Goal: Task Accomplishment & Management: Complete application form

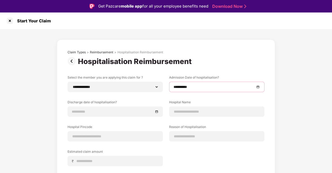
select select "**********"
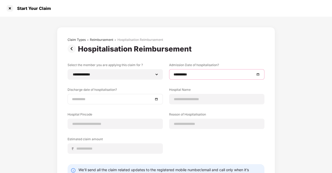
scroll to position [12, 0]
click at [155, 100] on div at bounding box center [115, 99] width 87 height 6
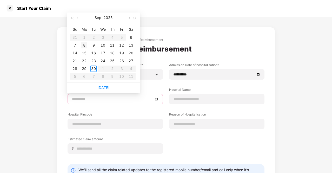
type input "**********"
click at [84, 46] on div "8" at bounding box center [84, 45] width 6 height 6
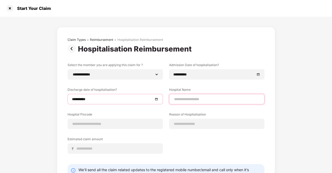
click at [185, 99] on input at bounding box center [217, 98] width 87 height 5
type input "**********"
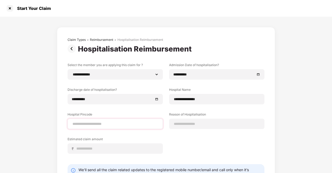
click at [108, 126] on div at bounding box center [115, 124] width 95 height 10
click at [107, 125] on input at bounding box center [115, 123] width 87 height 5
type input "******"
select select "****"
select select "**********"
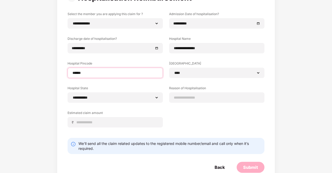
scroll to position [52, 0]
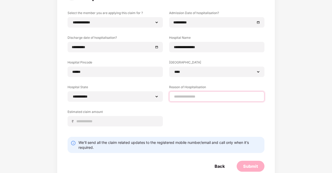
click at [186, 98] on input at bounding box center [217, 96] width 87 height 5
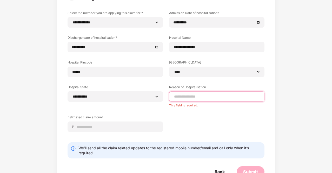
click at [197, 95] on input at bounding box center [217, 96] width 87 height 5
paste input "********"
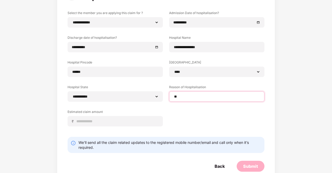
type input "*"
type input "**********"
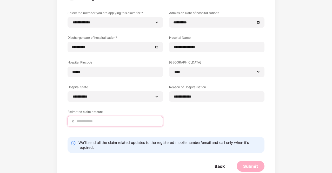
click at [131, 122] on input at bounding box center [117, 121] width 82 height 5
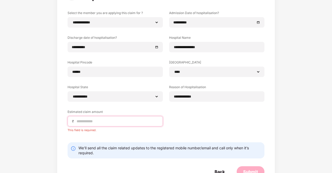
click at [88, 122] on input at bounding box center [117, 121] width 82 height 5
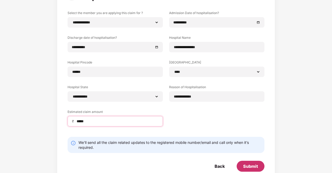
type input "*****"
click at [246, 165] on div "Submit" at bounding box center [250, 166] width 15 height 6
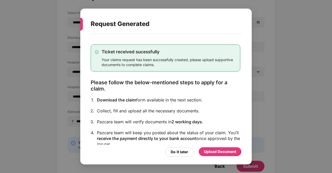
click at [220, 150] on div "Upload Document" at bounding box center [220, 152] width 32 height 6
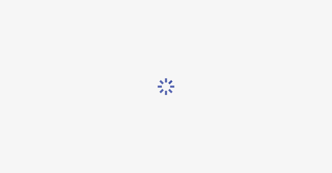
scroll to position [0, 0]
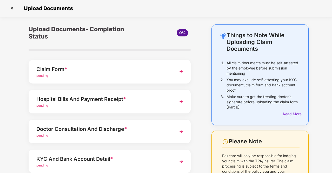
click at [183, 73] on img at bounding box center [181, 71] width 9 height 9
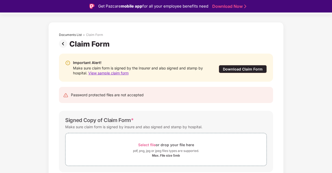
scroll to position [26, 0]
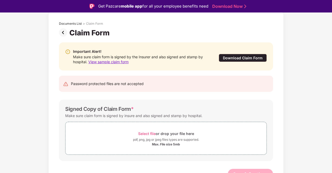
click at [256, 59] on div "Download Claim Form" at bounding box center [243, 58] width 48 height 8
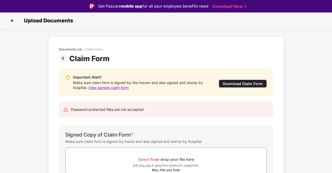
scroll to position [0, 0]
click at [61, 56] on img at bounding box center [64, 58] width 10 height 8
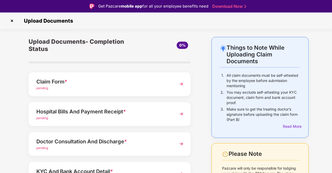
click at [117, 112] on div "Hospital Bills And Payment Receipt *" at bounding box center [103, 111] width 134 height 8
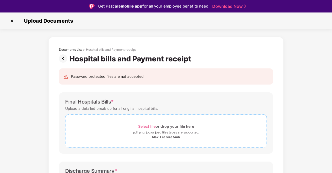
click at [164, 124] on div "Select file or drop your file here" at bounding box center [166, 126] width 56 height 7
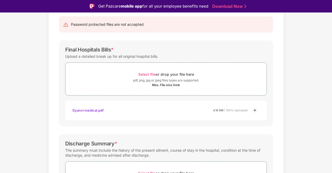
scroll to position [156, 0]
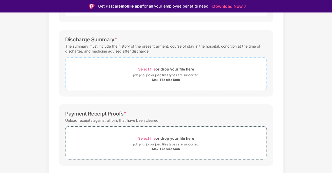
click at [170, 80] on div "Max. File size 5mb" at bounding box center [166, 80] width 28 height 4
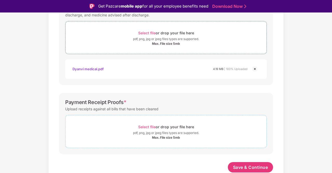
scroll to position [192, 0]
click at [174, 129] on div "Select file or drop your file here" at bounding box center [166, 127] width 56 height 7
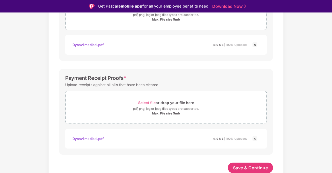
scroll to position [216, 0]
click at [248, 170] on span "Save & Continue" at bounding box center [250, 168] width 35 height 6
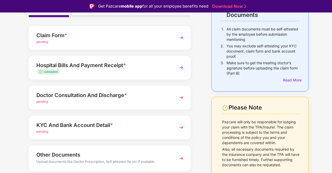
scroll to position [38, 0]
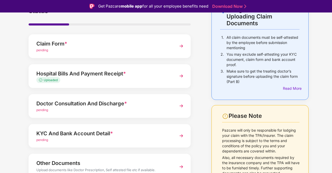
click at [160, 104] on div "Doctor Consultation And Discharge *" at bounding box center [103, 103] width 134 height 8
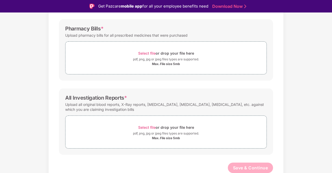
scroll to position [38, 0]
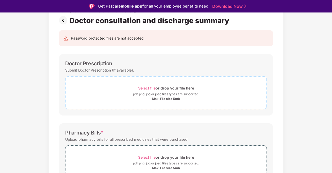
click at [172, 92] on div "pdf, png, jpg or jpeg files types are supported." at bounding box center [166, 94] width 66 height 5
click at [167, 87] on div "Select file or drop your file here" at bounding box center [166, 88] width 56 height 7
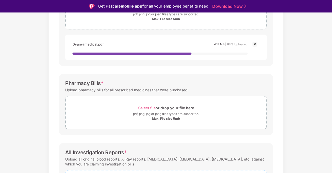
scroll to position [121, 0]
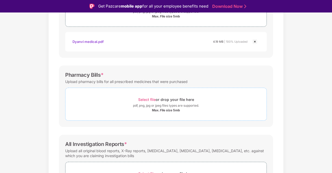
click at [200, 107] on div "pdf, png, jpg or jpeg files types are supported." at bounding box center [166, 105] width 201 height 5
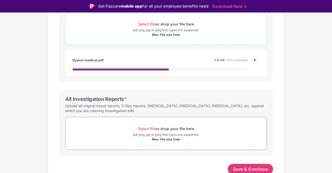
scroll to position [197, 0]
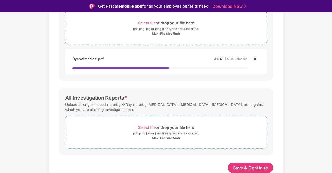
click at [180, 131] on div "pdf, png, jpg or jpeg files types are supported." at bounding box center [166, 133] width 66 height 5
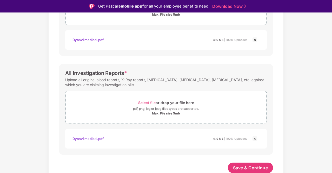
scroll to position [216, 0]
click at [238, 166] on span "Save & Continue" at bounding box center [250, 168] width 35 height 6
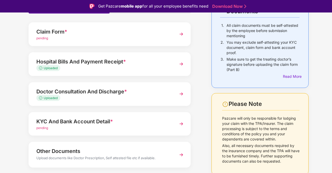
scroll to position [64, 0]
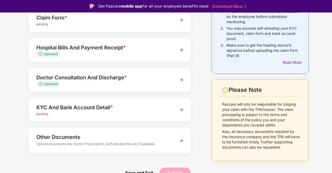
click at [126, 111] on div "KYC And Bank Account Detail *" at bounding box center [103, 107] width 134 height 8
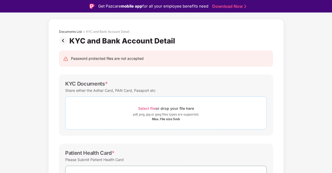
scroll to position [0, 0]
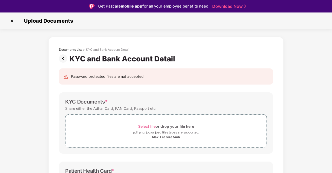
click at [10, 24] on img at bounding box center [12, 21] width 8 height 8
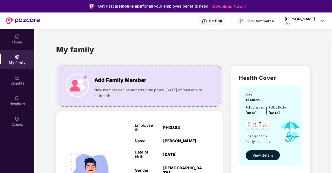
click at [263, 157] on span "View details" at bounding box center [263, 155] width 21 height 6
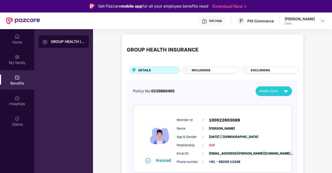
click at [282, 92] on img at bounding box center [286, 91] width 9 height 9
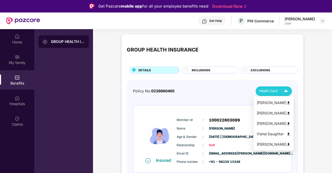
click at [272, 133] on div "Vishal Daughter" at bounding box center [274, 134] width 34 height 6
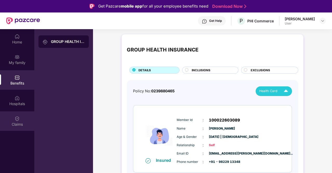
click at [13, 119] on div "Claims" at bounding box center [17, 121] width 34 height 20
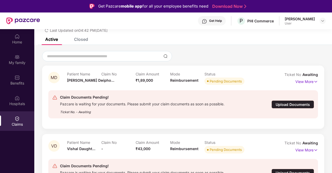
scroll to position [27, 0]
click at [297, 147] on p "View More" at bounding box center [307, 149] width 23 height 7
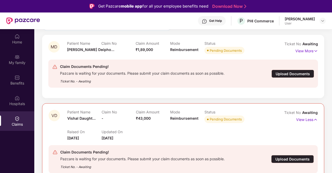
scroll to position [131, 0]
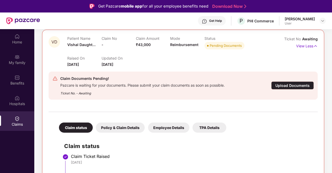
click at [286, 87] on div "Upload Documents" at bounding box center [293, 85] width 43 height 8
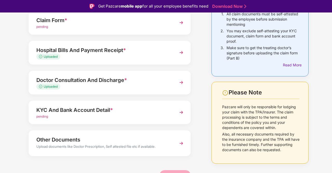
scroll to position [64, 0]
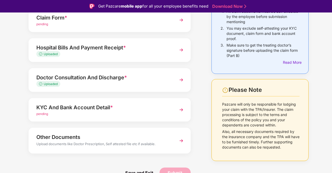
click at [93, 108] on div "KYC And Bank Account Detail *" at bounding box center [103, 107] width 134 height 8
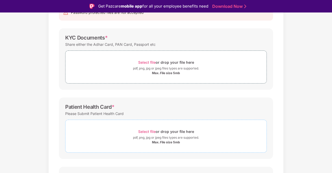
click at [167, 137] on div "pdf, png, jpg or jpeg files types are supported." at bounding box center [166, 137] width 66 height 5
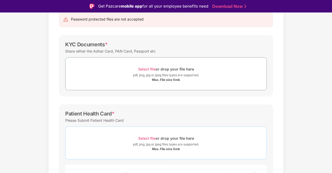
scroll to position [32, 0]
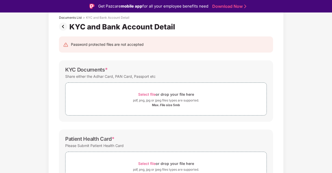
click at [293, 33] on div "Documents List > KYC and Bank Account Detail KYC and Bank Account Detail Passwo…" at bounding box center [166, 160] width 332 height 311
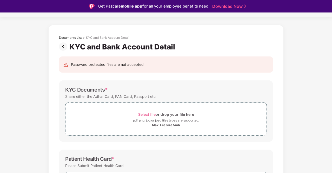
scroll to position [0, 0]
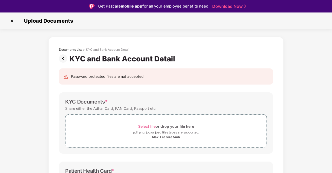
click at [13, 22] on img at bounding box center [12, 21] width 8 height 8
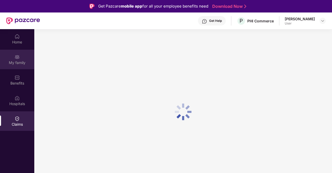
click at [24, 63] on div "My family" at bounding box center [17, 62] width 34 height 5
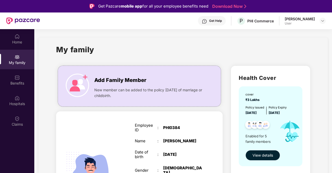
click at [263, 157] on span "View details" at bounding box center [263, 155] width 21 height 6
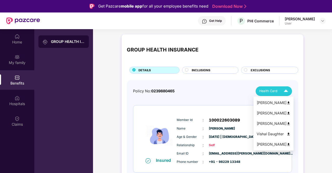
click at [287, 93] on img at bounding box center [286, 91] width 9 height 9
click at [282, 114] on div "[PERSON_NAME]" at bounding box center [274, 113] width 34 height 6
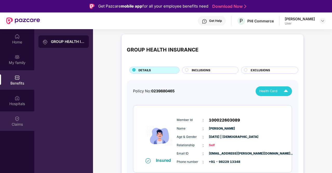
click at [21, 128] on div "Claims" at bounding box center [17, 121] width 34 height 20
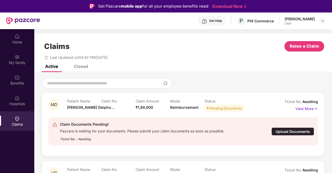
click at [125, 106] on div "Claim No -" at bounding box center [118, 106] width 34 height 14
click at [307, 109] on p "View More" at bounding box center [307, 108] width 23 height 7
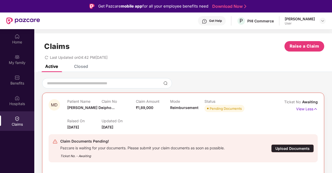
scroll to position [78, 0]
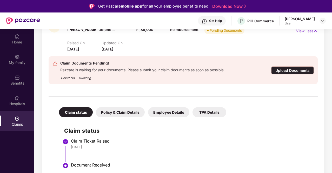
click at [297, 68] on div "Upload Documents" at bounding box center [293, 70] width 43 height 8
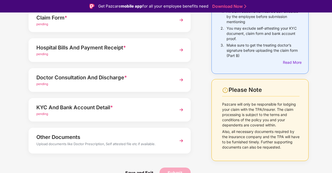
scroll to position [64, 0]
click at [85, 103] on div "KYC And Bank Account Detail *" at bounding box center [103, 107] width 134 height 8
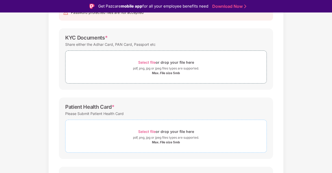
click at [150, 134] on div "Select file or drop your file here" at bounding box center [166, 131] width 56 height 7
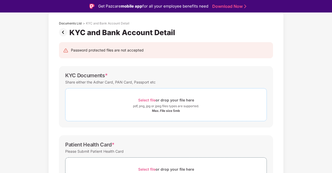
scroll to position [0, 0]
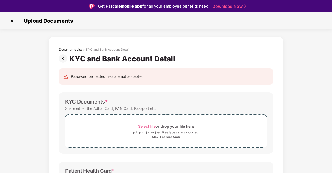
click at [9, 20] on img at bounding box center [12, 21] width 8 height 8
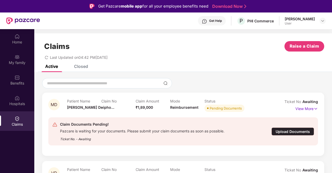
scroll to position [27, 0]
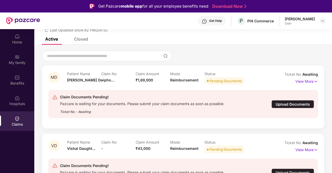
click at [295, 105] on div "Upload Documents" at bounding box center [293, 104] width 43 height 8
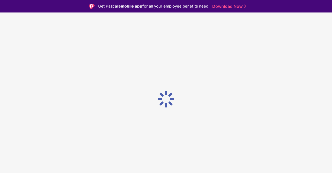
scroll to position [0, 0]
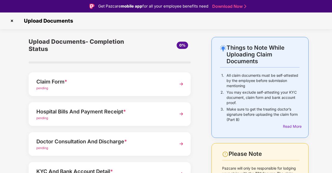
click at [79, 111] on div "Hospital Bills And Payment Receipt *" at bounding box center [103, 111] width 134 height 8
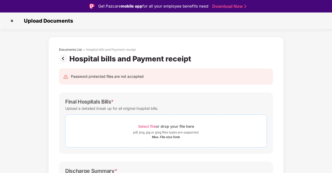
click at [144, 125] on span "Select file" at bounding box center [146, 126] width 17 height 4
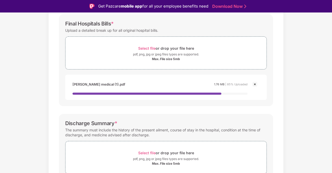
scroll to position [130, 0]
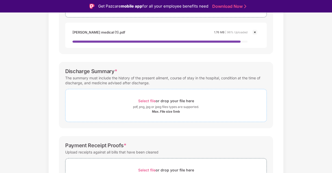
click at [172, 103] on div "Select file or drop your file here" at bounding box center [166, 100] width 56 height 7
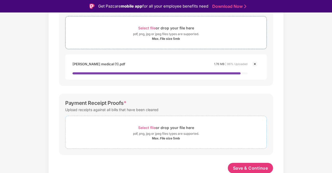
scroll to position [197, 0]
click at [138, 120] on span "Select file or drop your file here pdf, png, jpg or jpeg files types are suppor…" at bounding box center [166, 132] width 201 height 25
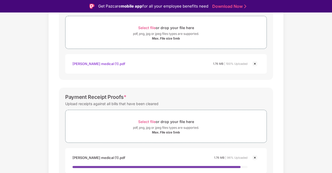
scroll to position [222, 0]
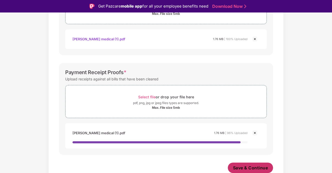
click at [265, 168] on span "Save & Continue" at bounding box center [250, 168] width 35 height 6
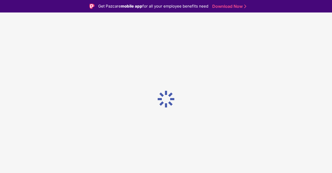
scroll to position [0, 0]
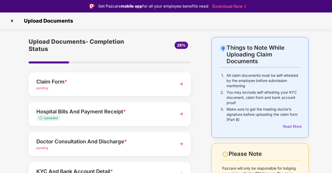
click at [88, 112] on div "Hospital Bills And Payment Receipt *" at bounding box center [103, 111] width 134 height 8
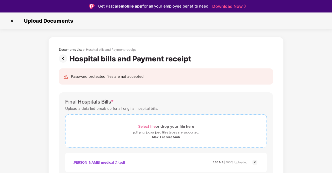
scroll to position [182, 0]
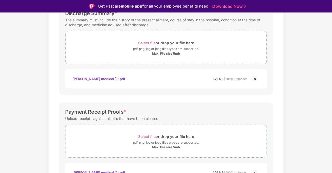
click at [169, 138] on div "Select file or drop your file here" at bounding box center [166, 136] width 56 height 7
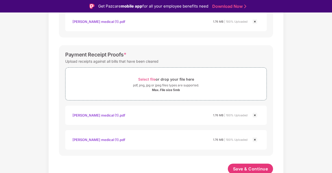
scroll to position [240, 0]
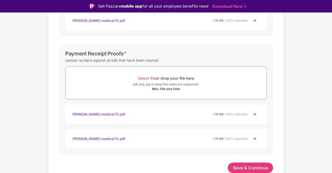
click at [254, 138] on img at bounding box center [255, 139] width 6 height 6
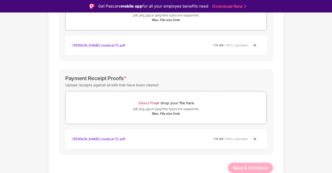
scroll to position [12, 0]
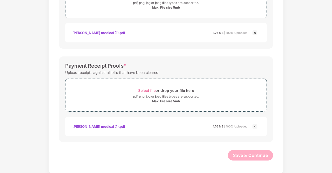
click at [267, 139] on div "Payment Receipt Proofs * Upload receipts against all bills that have been clear…" at bounding box center [166, 99] width 214 height 86
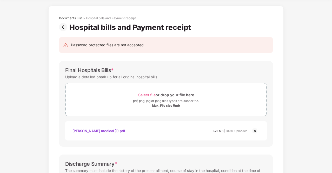
scroll to position [0, 0]
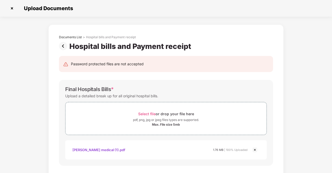
click at [67, 45] on img at bounding box center [64, 46] width 10 height 8
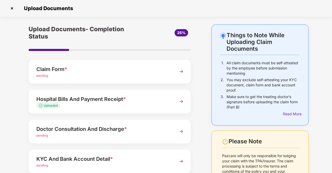
click at [115, 131] on div "Doctor Consultation And Discharge *" at bounding box center [103, 129] width 134 height 8
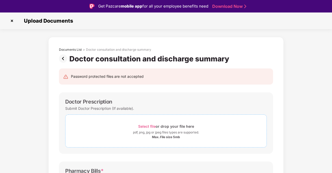
click at [118, 131] on div "pdf, png, jpg or jpeg files types are supported." at bounding box center [166, 132] width 201 height 5
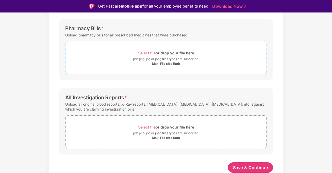
scroll to position [167, 0]
click at [186, 60] on div "pdf, png, jpg or jpeg files types are supported." at bounding box center [166, 59] width 66 height 5
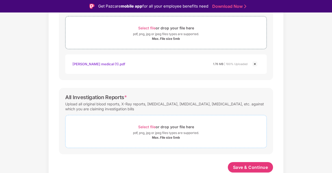
scroll to position [192, 0]
click at [190, 120] on span "Select file or drop your file here pdf, png, jpg or jpeg files types are suppor…" at bounding box center [166, 132] width 201 height 25
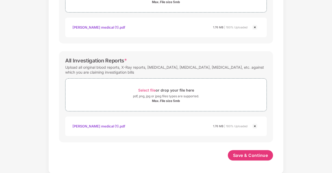
scroll to position [216, 0]
click at [262, 151] on button "Save & Continue" at bounding box center [251, 155] width 46 height 10
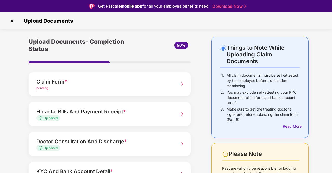
scroll to position [64, 0]
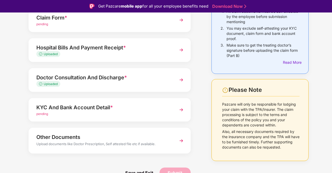
click at [108, 140] on div "Other Documents" at bounding box center [103, 137] width 134 height 8
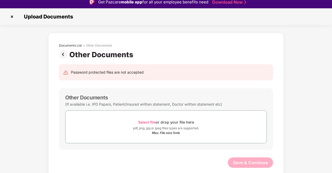
scroll to position [0, 0]
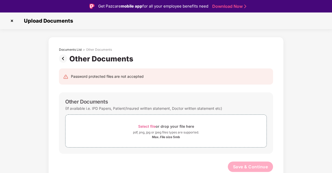
click at [64, 58] on img at bounding box center [64, 58] width 10 height 8
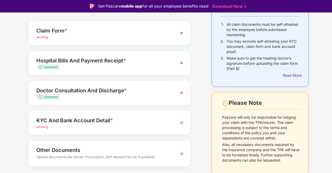
scroll to position [52, 0]
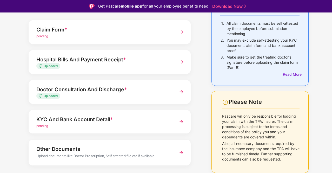
click at [94, 120] on div "KYC And Bank Account Detail *" at bounding box center [103, 119] width 134 height 8
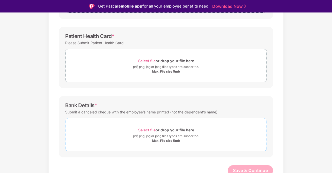
scroll to position [137, 0]
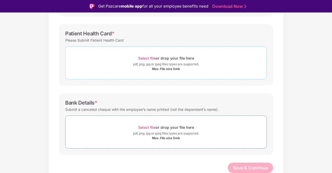
click at [171, 59] on div "Select file or drop your file here" at bounding box center [166, 58] width 56 height 7
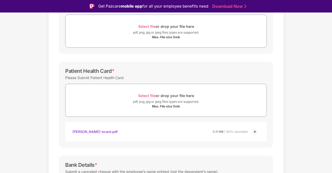
scroll to position [162, 0]
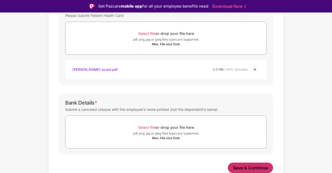
click at [248, 165] on span "Save & Continue" at bounding box center [250, 168] width 35 height 6
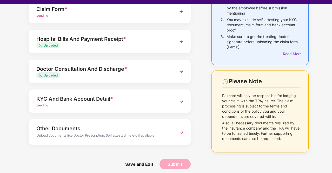
scroll to position [12, 0]
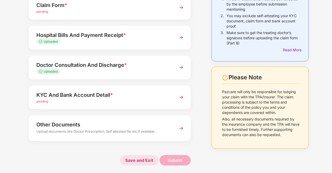
click at [136, 160] on span "Save and Exit" at bounding box center [139, 160] width 38 height 10
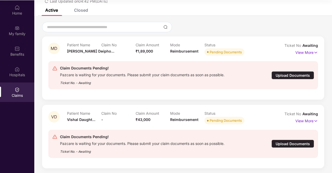
scroll to position [29, 0]
click at [293, 142] on div "Upload Documents" at bounding box center [293, 143] width 43 height 8
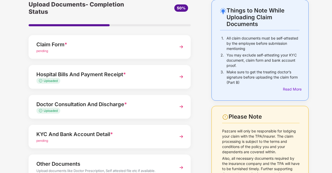
scroll to position [64, 0]
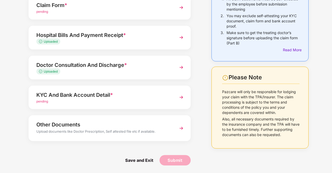
click at [151, 130] on div "Upload documents like Doctor Prescription, Self attested file etc if available." at bounding box center [103, 132] width 134 height 7
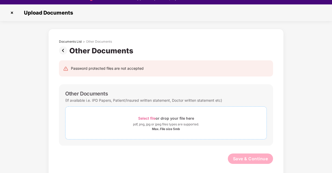
scroll to position [12, 0]
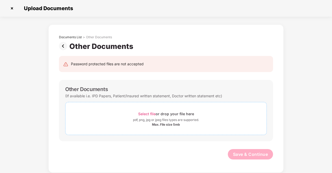
click at [148, 114] on span "Select file" at bounding box center [146, 114] width 17 height 4
click at [12, 10] on img at bounding box center [12, 8] width 8 height 8
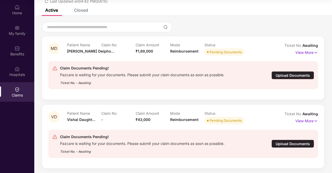
scroll to position [27, 0]
click at [289, 143] on div "Upload Documents" at bounding box center [293, 143] width 43 height 8
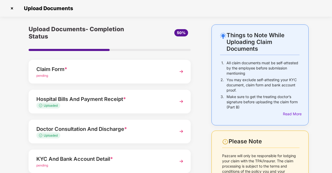
scroll to position [64, 0]
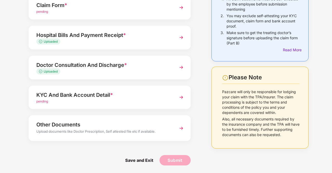
click at [84, 127] on div "Other Documents" at bounding box center [103, 124] width 134 height 8
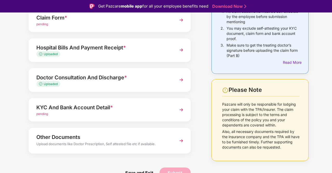
scroll to position [0, 0]
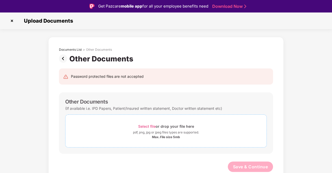
click at [91, 116] on div "Select file or drop your file here pdf, png, jpg or jpeg files types are suppor…" at bounding box center [166, 130] width 202 height 33
click at [10, 21] on img at bounding box center [12, 21] width 8 height 8
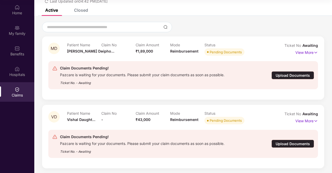
scroll to position [27, 0]
click at [278, 145] on div "Upload Documents" at bounding box center [293, 143] width 43 height 8
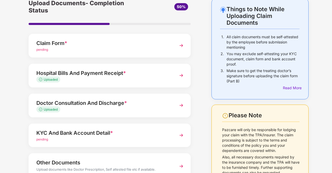
scroll to position [64, 0]
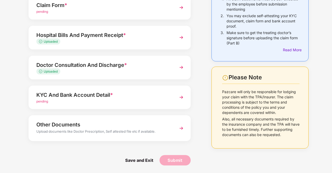
click at [115, 127] on div "Other Documents" at bounding box center [103, 124] width 134 height 8
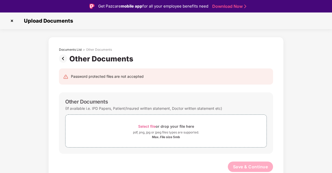
scroll to position [0, 0]
click at [120, 126] on div "Select file or drop your file here" at bounding box center [166, 126] width 201 height 7
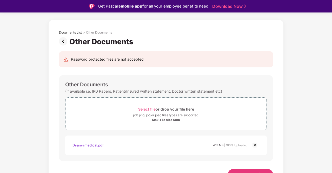
scroll to position [24, 0]
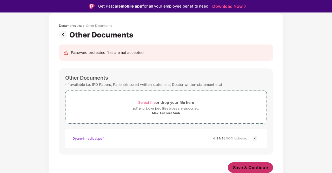
click at [262, 165] on span "Save & Continue" at bounding box center [250, 168] width 35 height 6
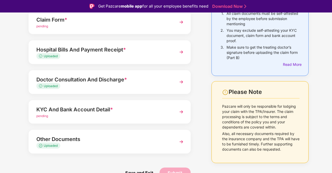
scroll to position [10, 0]
